Goal: Book appointment/travel/reservation

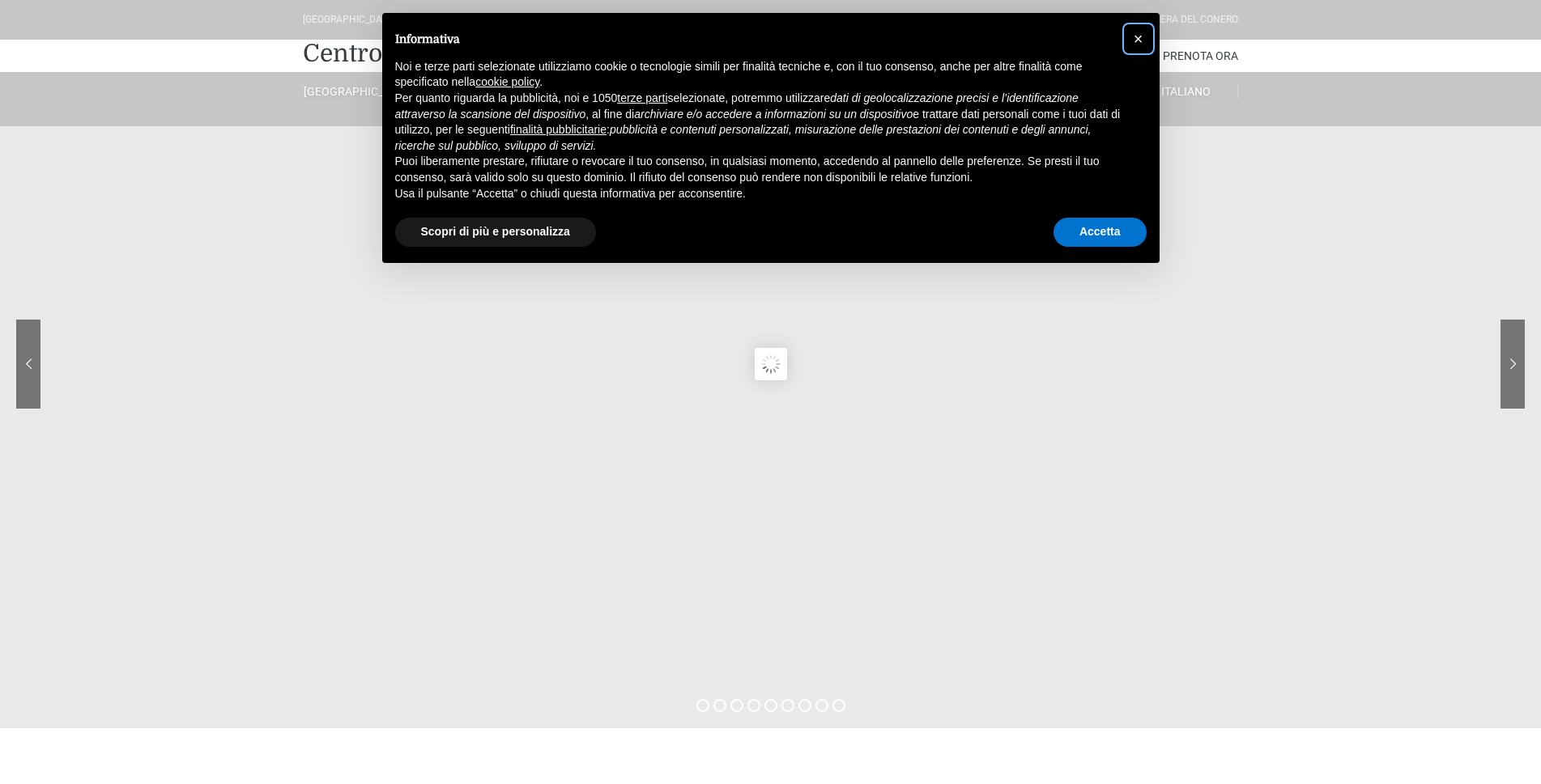
click at [1129, 39] on button "×" at bounding box center [1138, 39] width 26 height 26
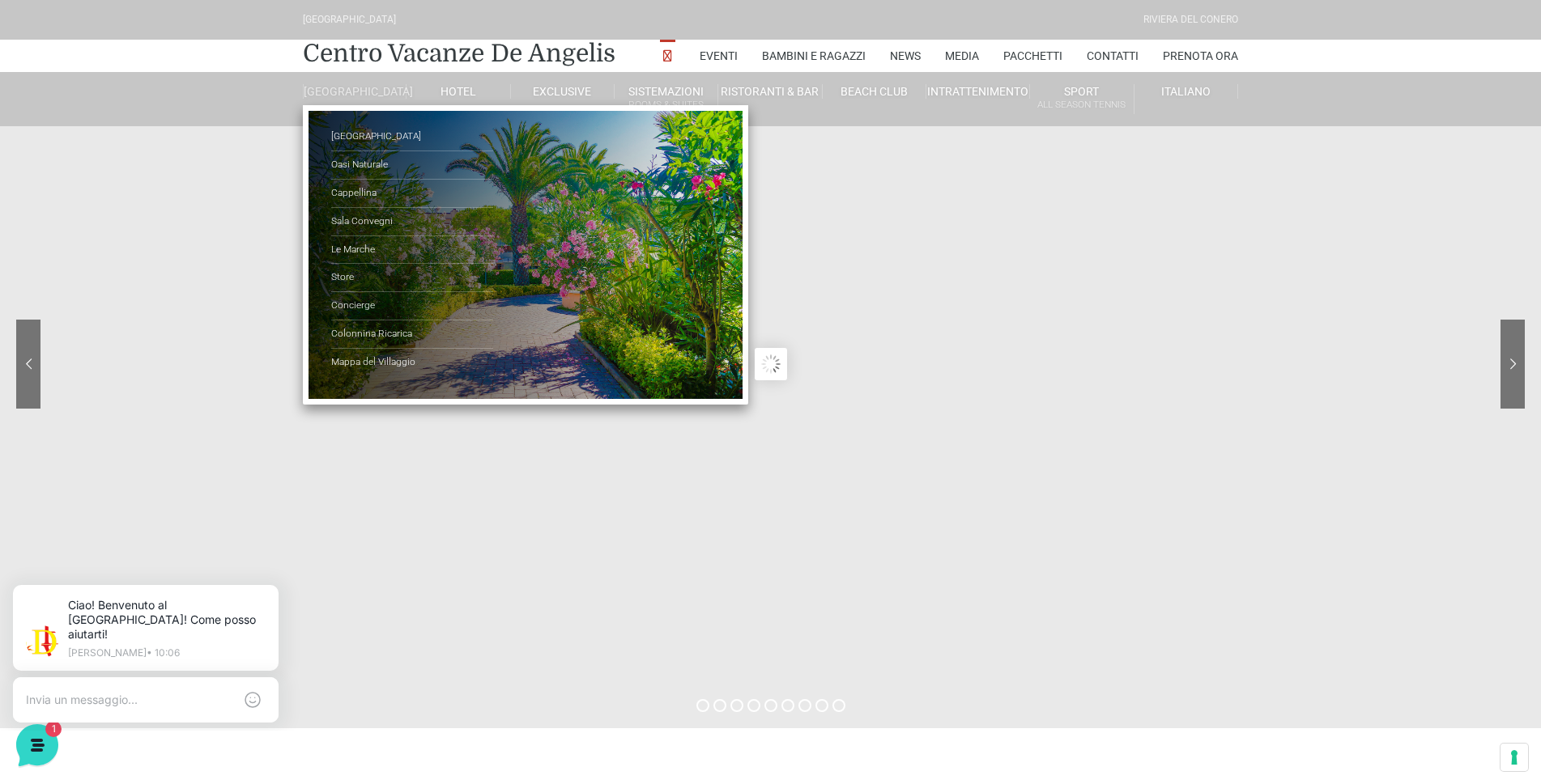
click at [358, 95] on link "[GEOGRAPHIC_DATA]" at bounding box center [354, 91] width 103 height 15
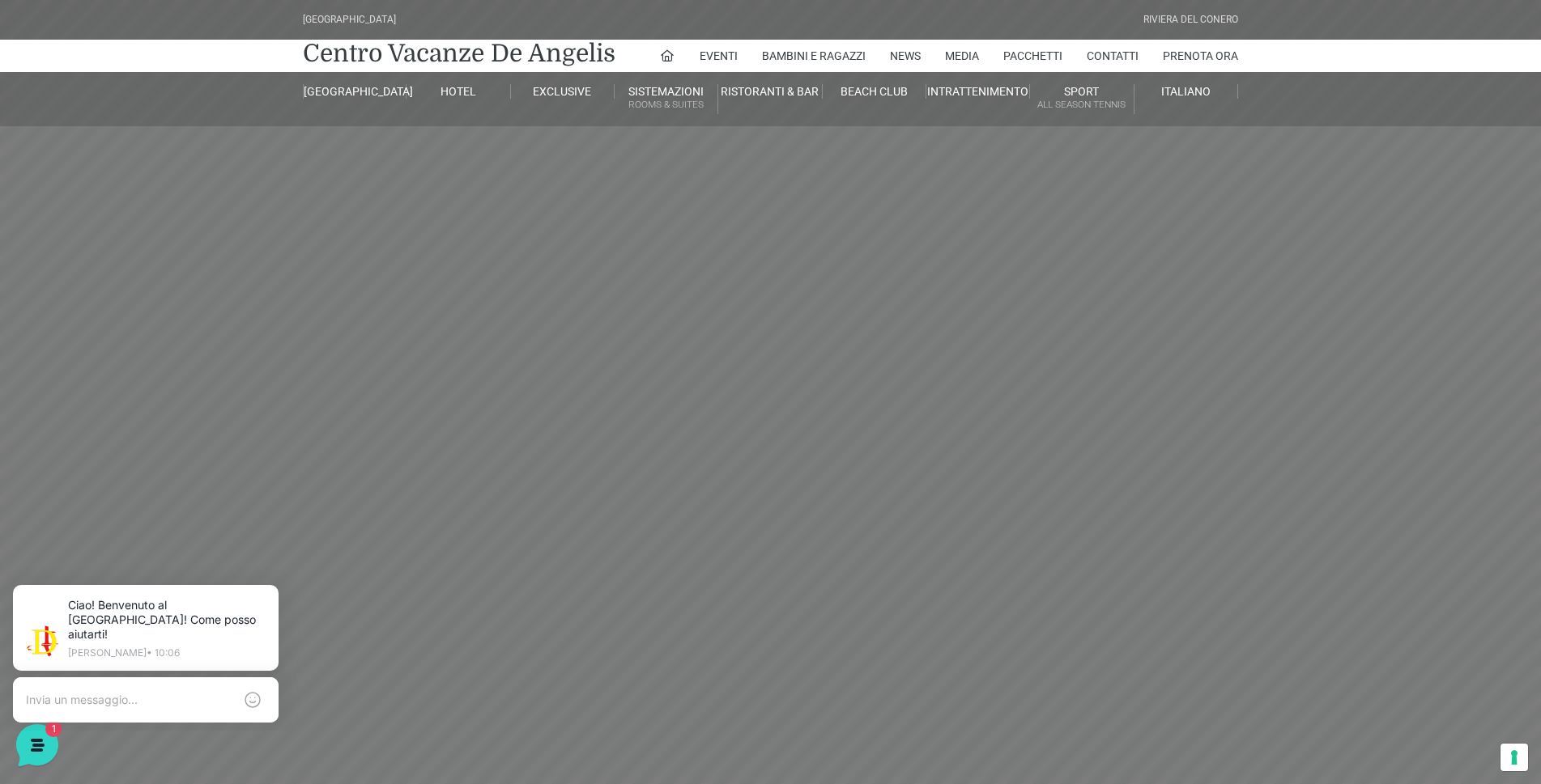
click at [321, 217] on header "Villaggio Hotel Resort Riviera Del Conero Centro Vacanze De Angelis Eventi Miss…" at bounding box center [770, 364] width 1541 height 729
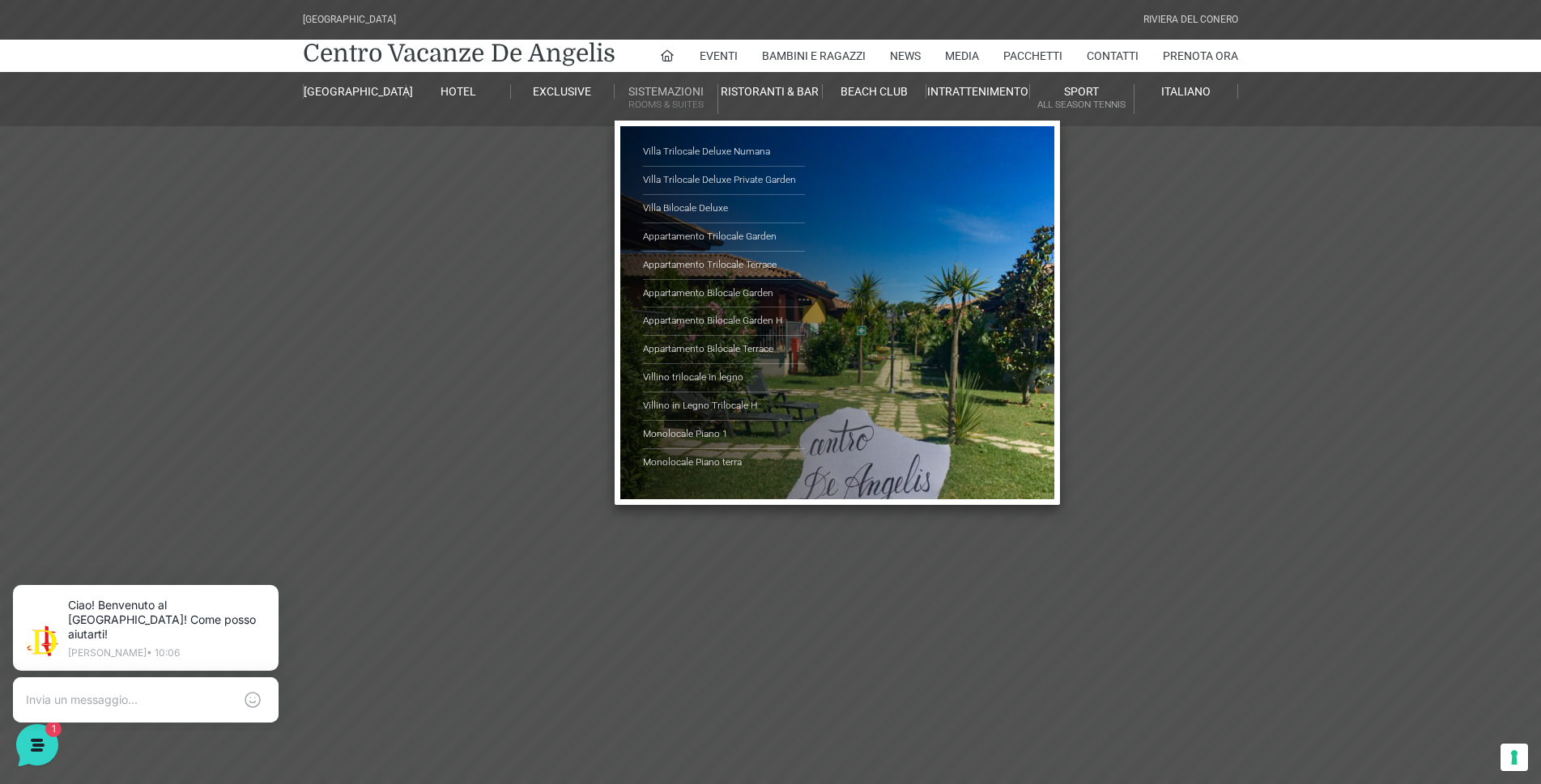
click at [700, 86] on link "Sistemazioni Rooms & Suites" at bounding box center [667, 99] width 103 height 30
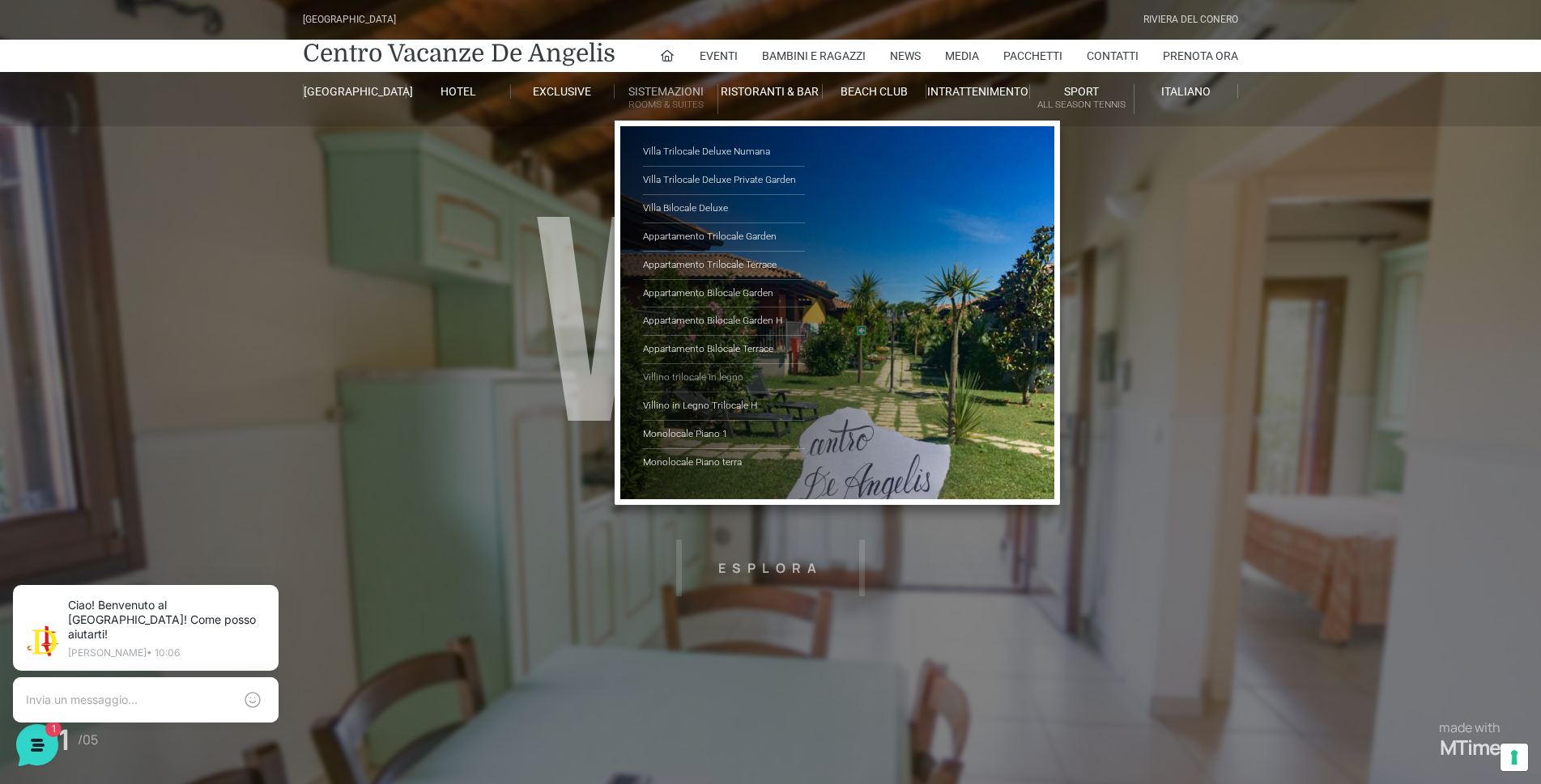
click at [696, 374] on link "Villino trilocale in legno" at bounding box center [724, 378] width 162 height 28
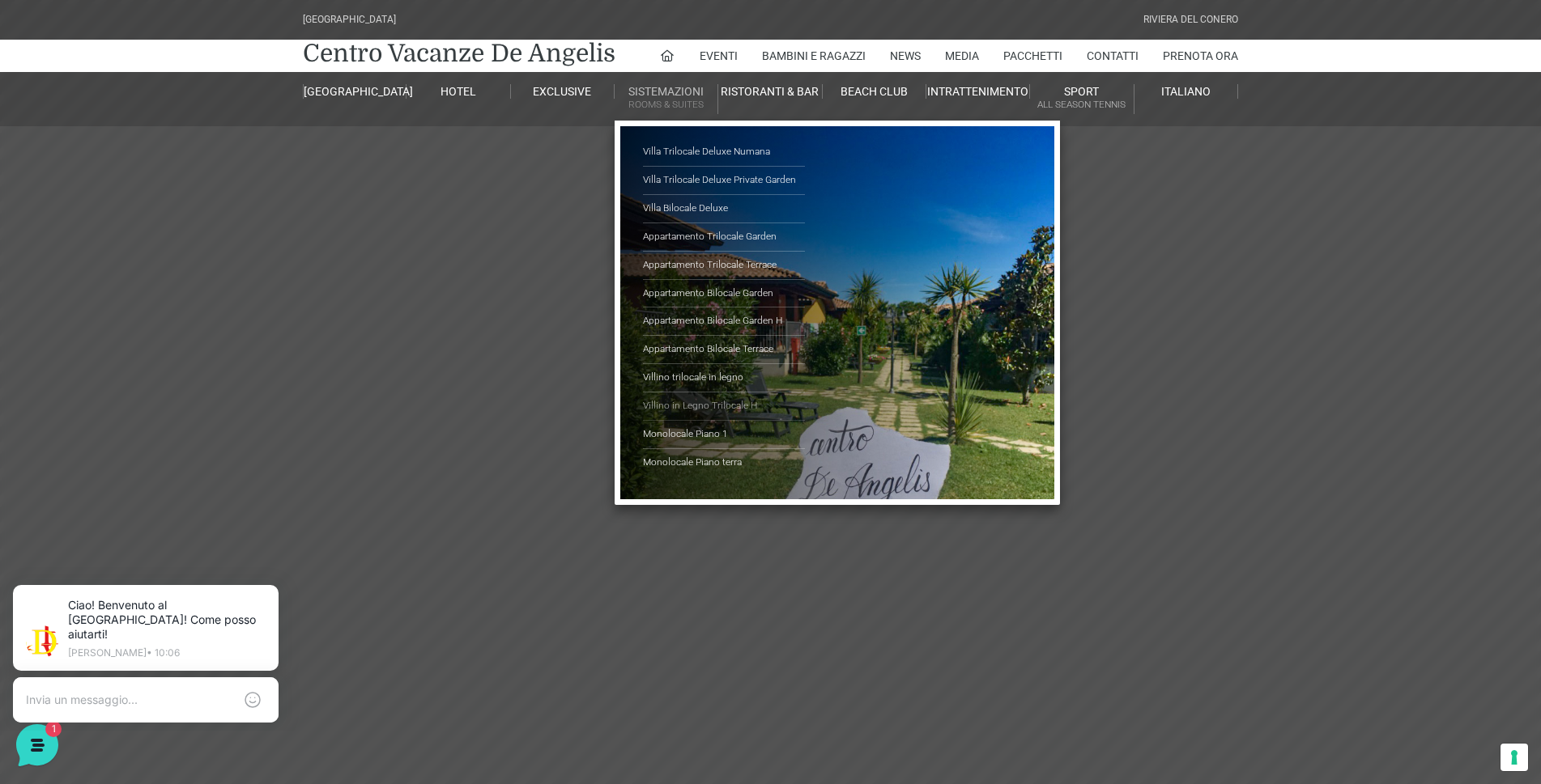
click at [703, 398] on link "Villino in Legno Trilocale H" at bounding box center [724, 407] width 162 height 28
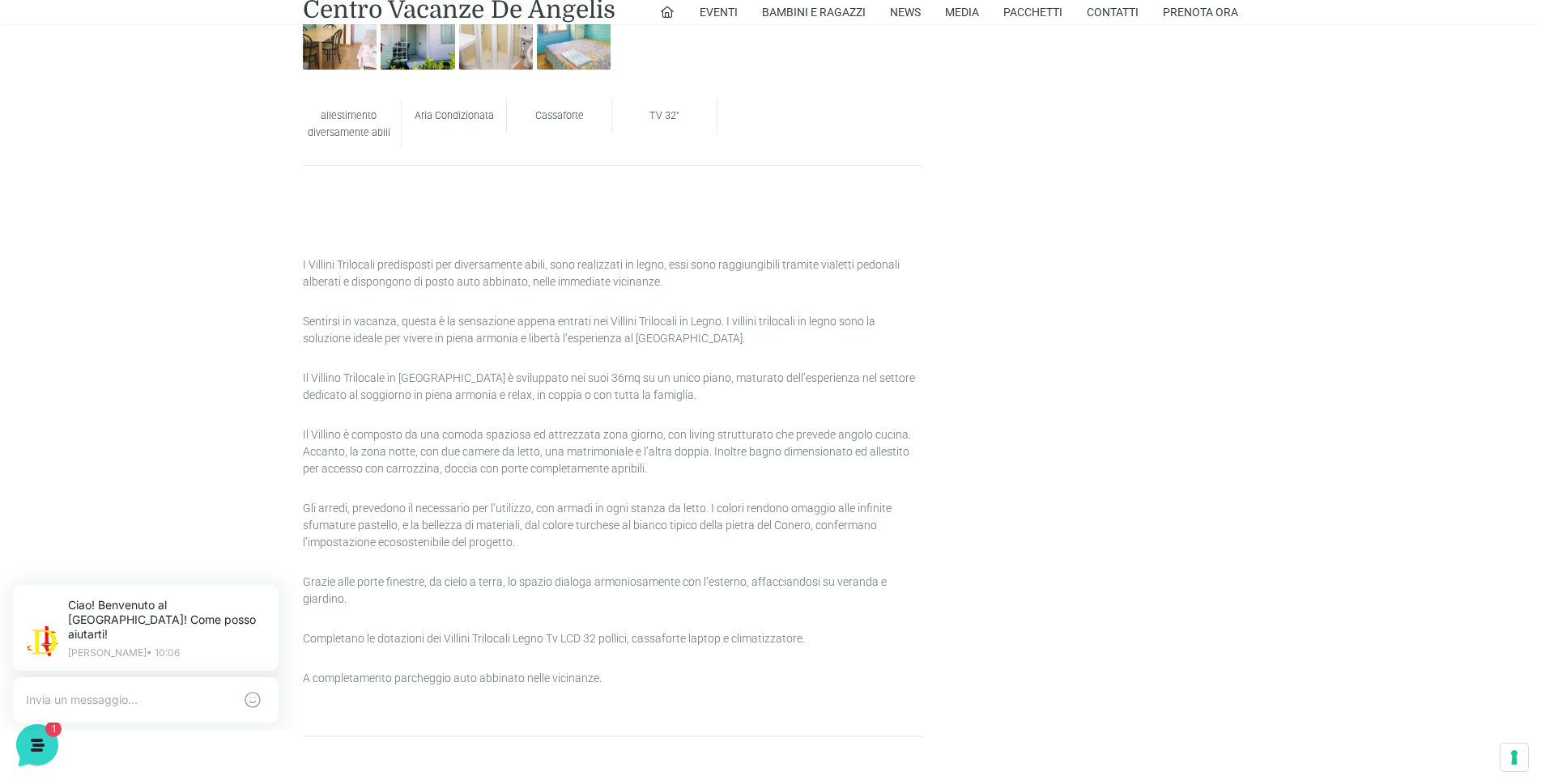
scroll to position [809, 0]
